Goal: Check status: Check status

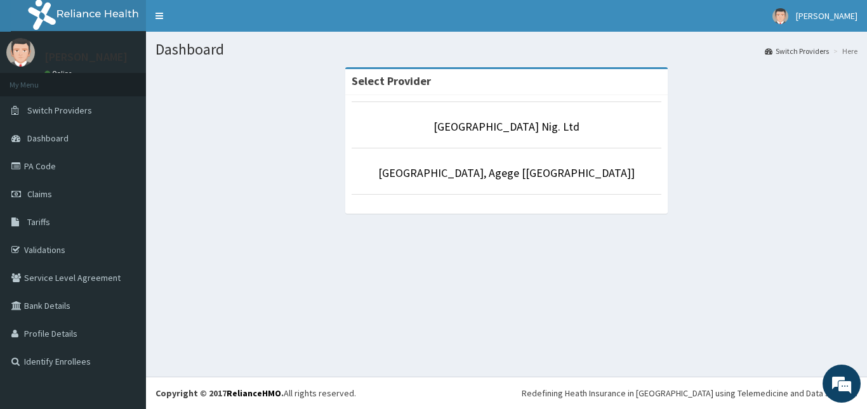
click at [484, 118] on li "[GEOGRAPHIC_DATA] Nig. Ltd" at bounding box center [507, 125] width 310 height 47
click at [491, 133] on link "R-Jolad Hospital Nig. Ltd" at bounding box center [507, 126] width 146 height 15
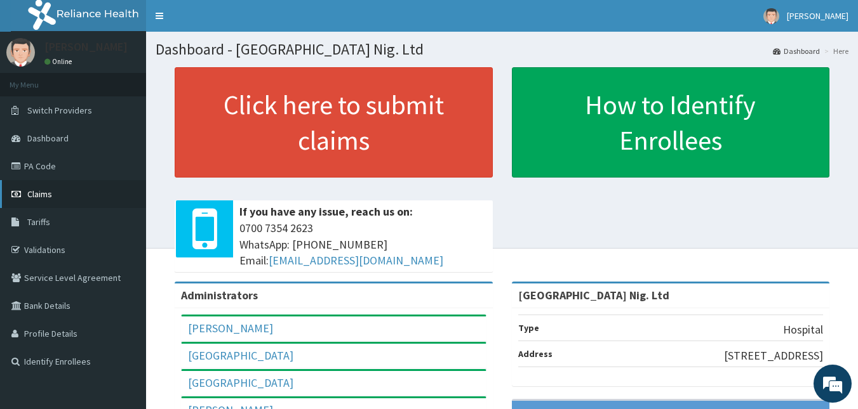
click at [57, 201] on link "Claims" at bounding box center [73, 194] width 146 height 28
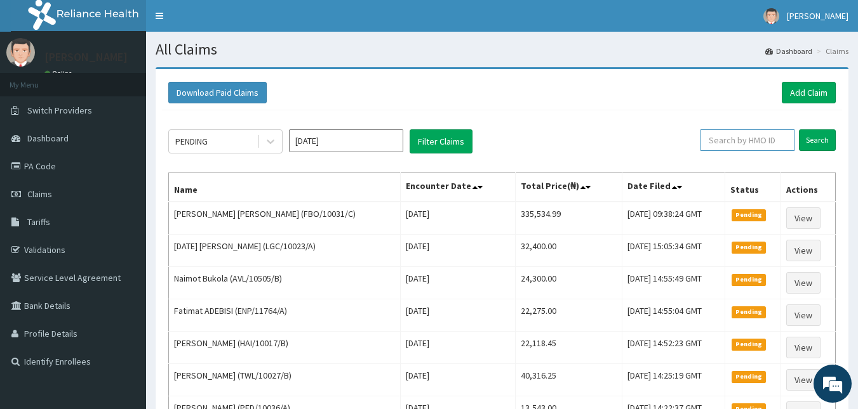
click at [733, 146] on input "text" at bounding box center [747, 141] width 94 height 22
paste input "RET/42932/A"
drag, startPoint x: 733, startPoint y: 146, endPoint x: 813, endPoint y: 145, distance: 80.6
click at [813, 145] on form "RET/42932/A Search" at bounding box center [760, 141] width 150 height 22
type input "RET/42932/A"
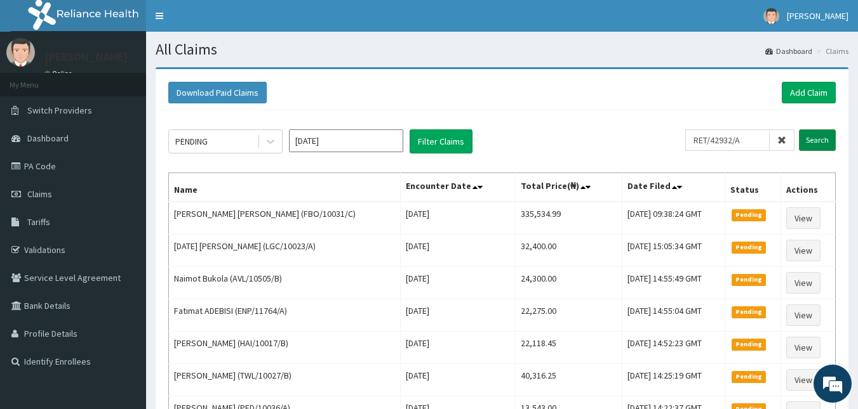
click at [813, 145] on input "Search" at bounding box center [817, 141] width 37 height 22
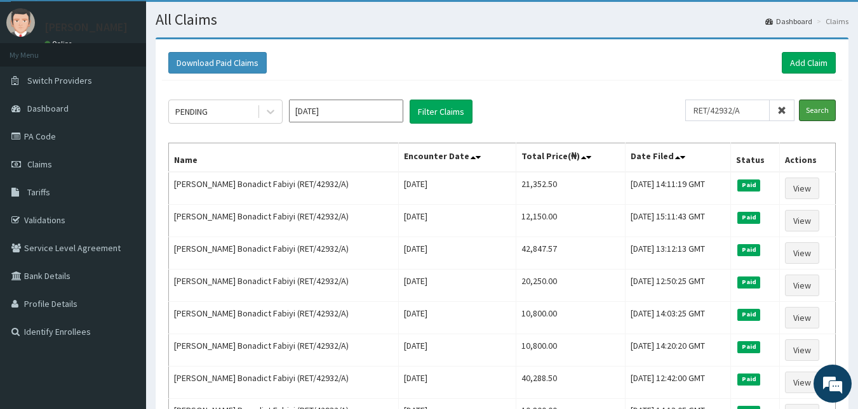
scroll to position [29, 0]
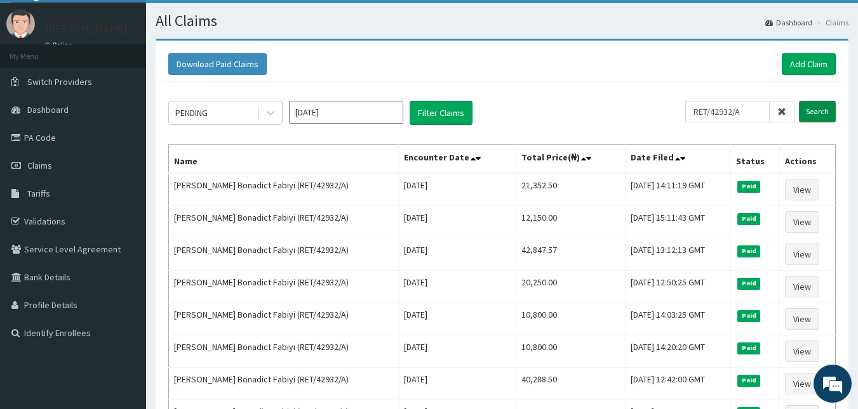
click at [813, 110] on input "Search" at bounding box center [817, 112] width 37 height 22
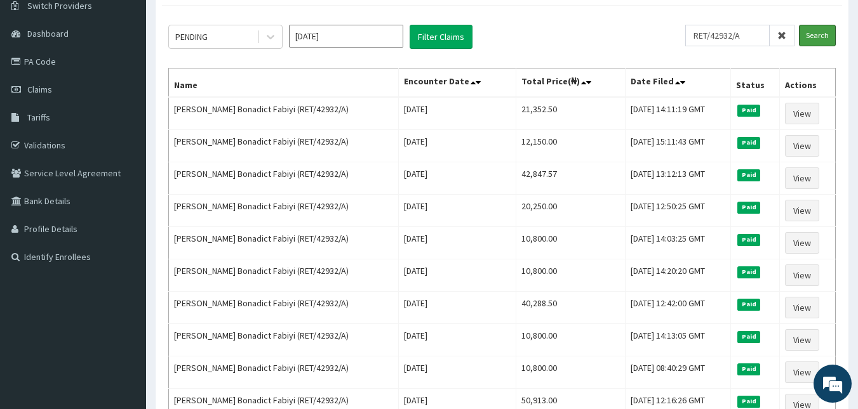
scroll to position [111, 0]
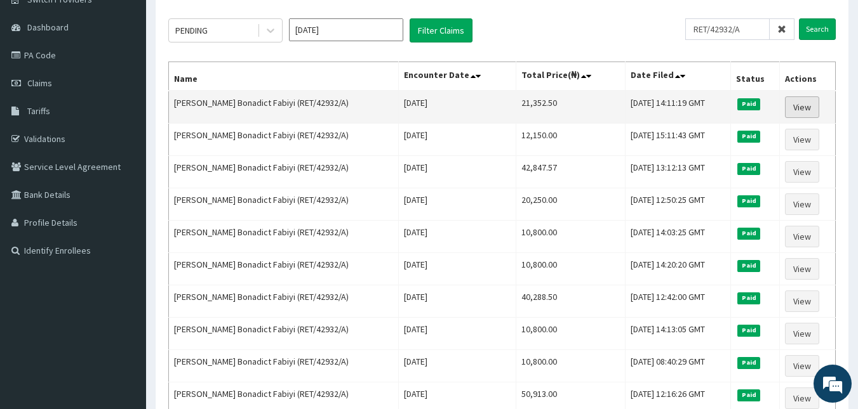
click at [804, 103] on link "View" at bounding box center [802, 107] width 34 height 22
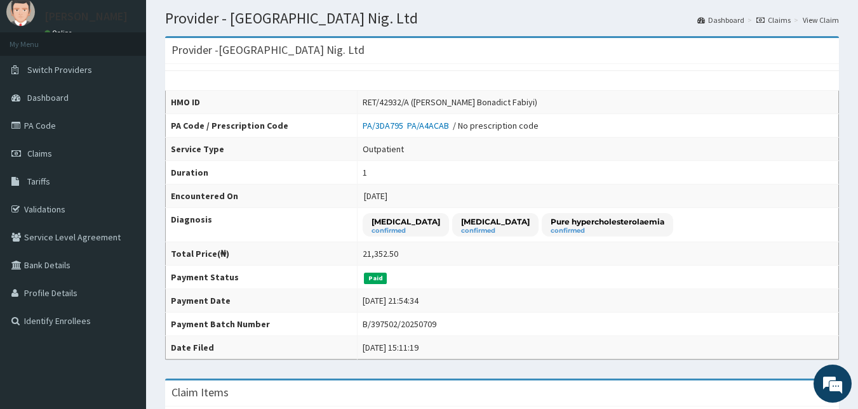
scroll to position [34, 0]
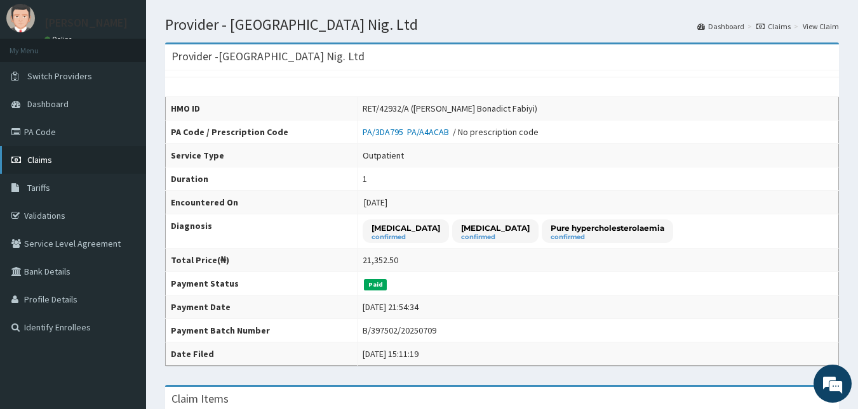
click at [46, 164] on span "Claims" at bounding box center [39, 159] width 25 height 11
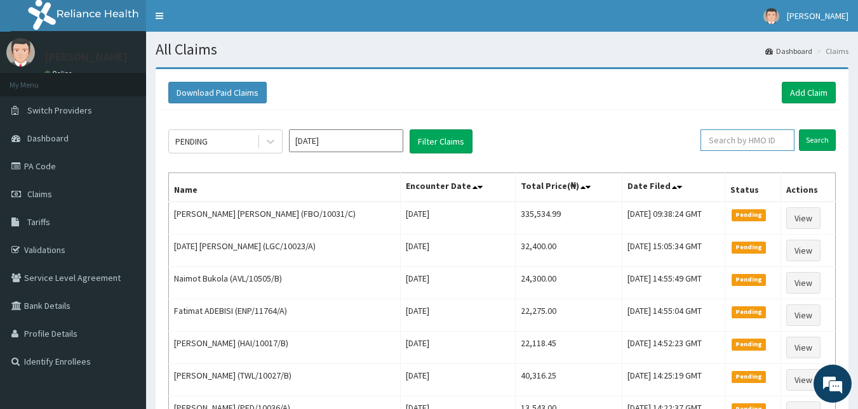
click at [722, 135] on input "text" at bounding box center [747, 141] width 94 height 22
paste input "INL/10028/A"
type input "INL/10028/A"
click at [816, 143] on input "Search" at bounding box center [817, 141] width 37 height 22
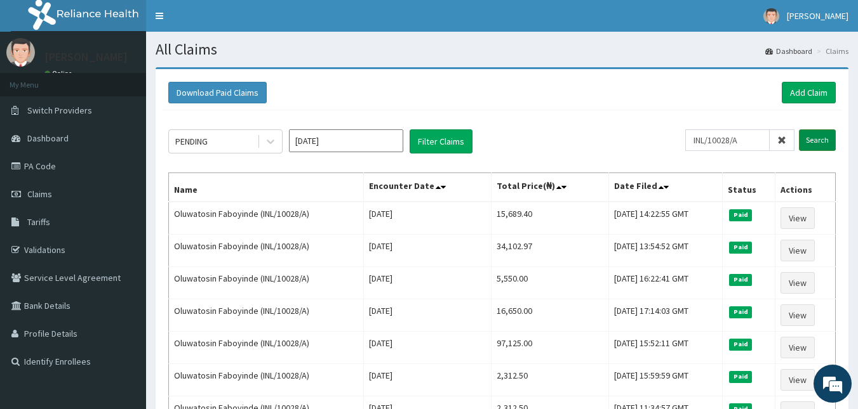
click at [816, 143] on input "Search" at bounding box center [817, 141] width 37 height 22
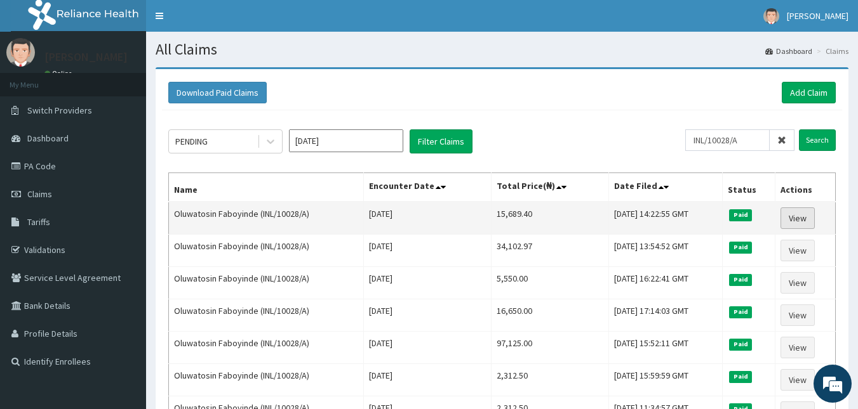
click at [805, 214] on link "View" at bounding box center [797, 219] width 34 height 22
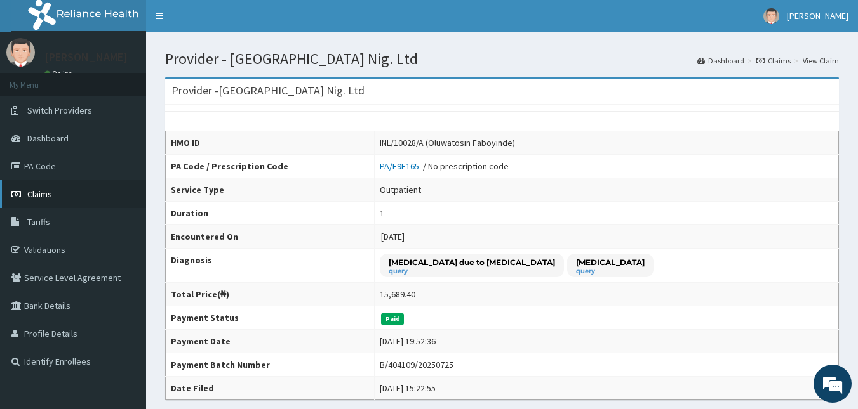
click at [48, 185] on link "Claims" at bounding box center [73, 194] width 146 height 28
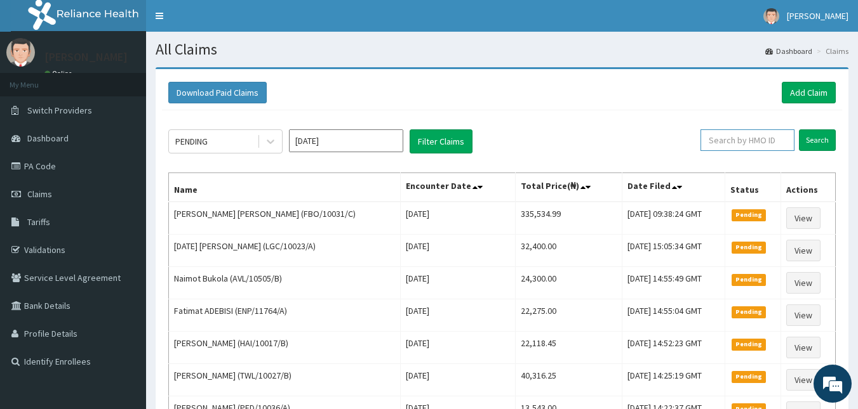
click at [748, 138] on input "text" at bounding box center [747, 141] width 94 height 22
paste input "LTI/10345/A"
type input "LTI/10345/A"
click at [813, 141] on input "Search" at bounding box center [817, 141] width 37 height 22
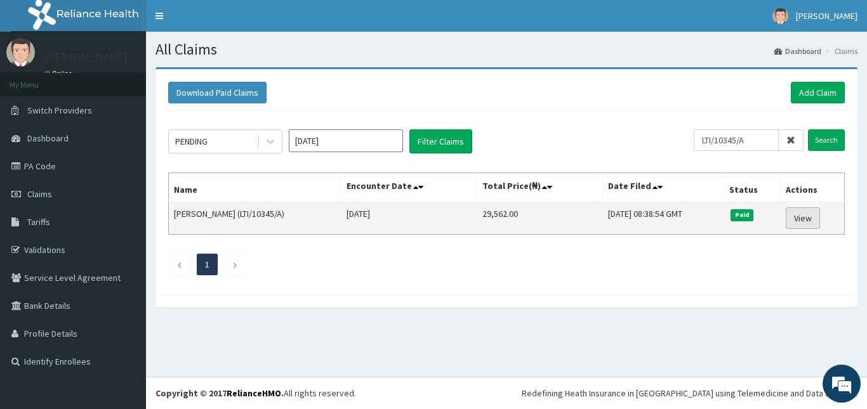
click at [799, 219] on link "View" at bounding box center [803, 219] width 34 height 22
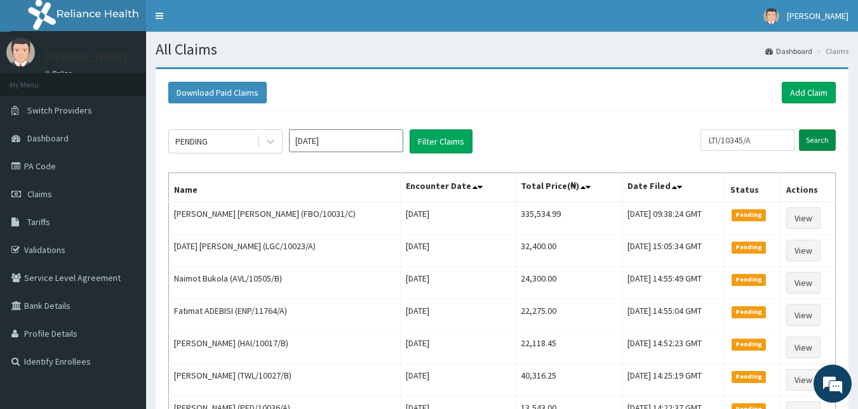
click at [809, 141] on input "Search" at bounding box center [817, 141] width 37 height 22
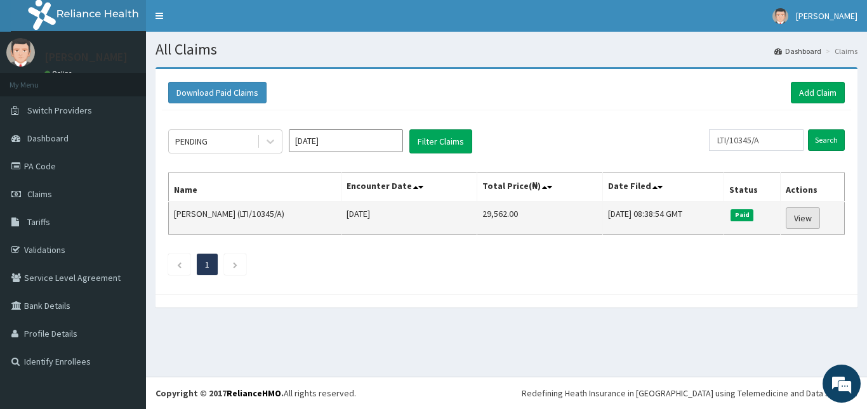
click at [810, 220] on link "View" at bounding box center [803, 219] width 34 height 22
